Goal: Find specific page/section: Find specific page/section

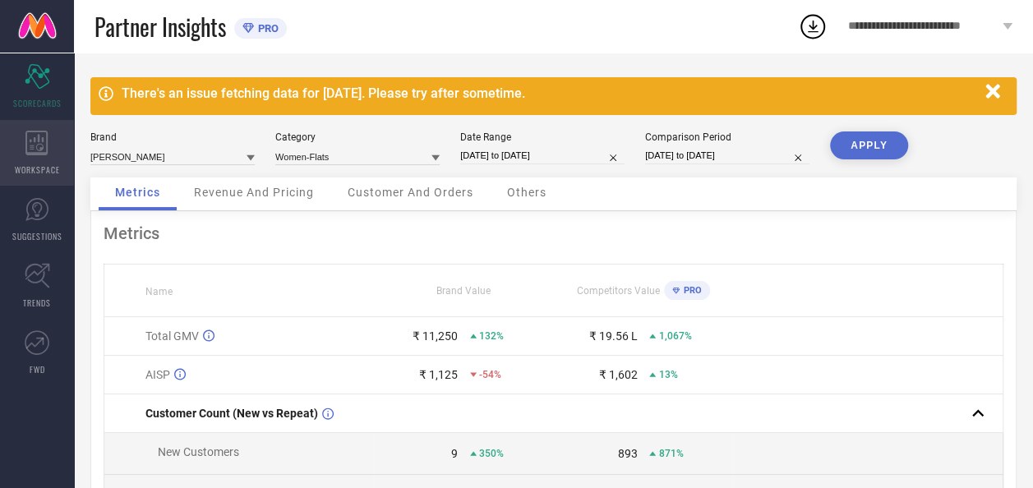
click at [59, 161] on div "WORKSPACE" at bounding box center [37, 153] width 74 height 66
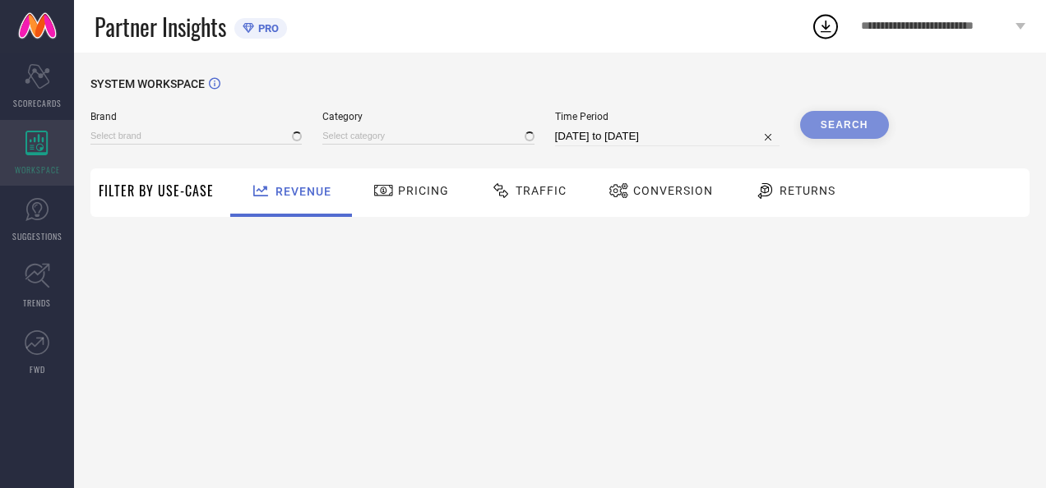
type input "[PERSON_NAME]"
type input "All"
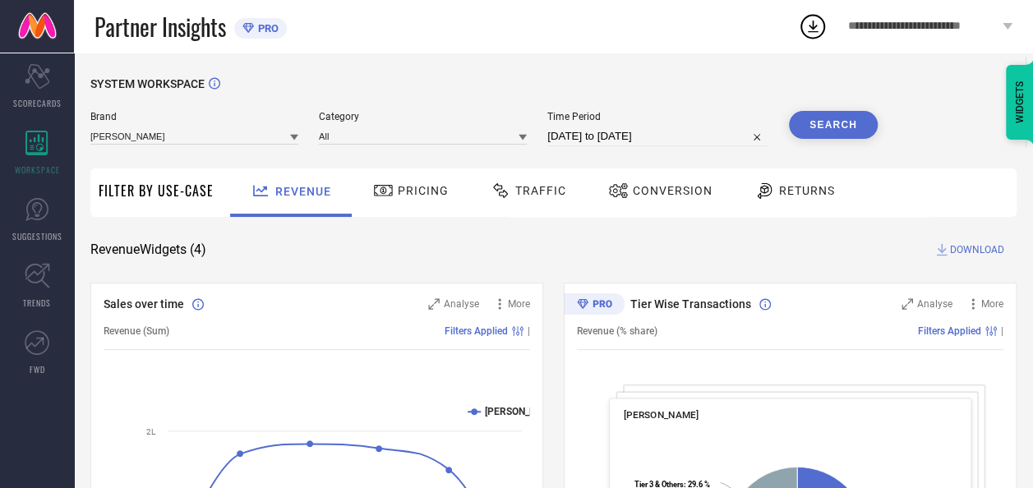
click at [522, 199] on div "Traffic" at bounding box center [529, 191] width 84 height 28
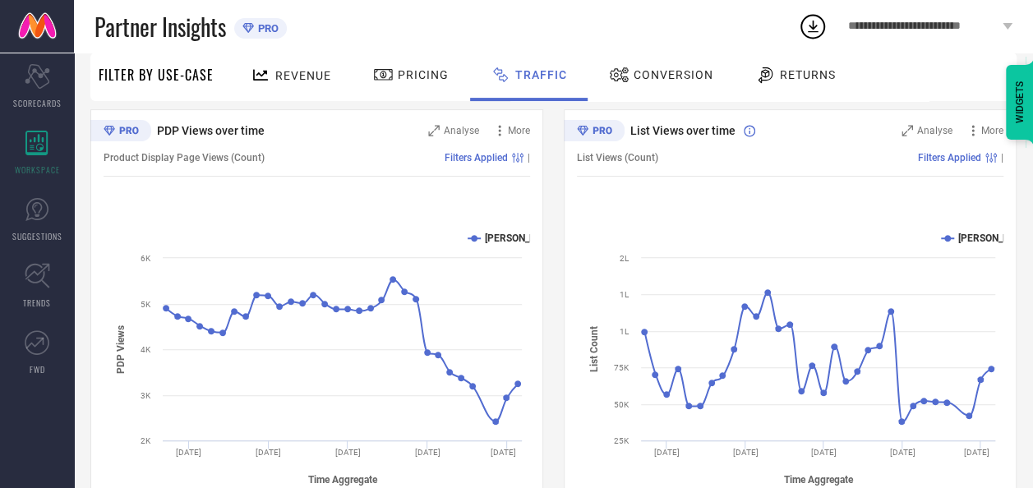
scroll to position [174, 0]
